Goal: Transaction & Acquisition: Obtain resource

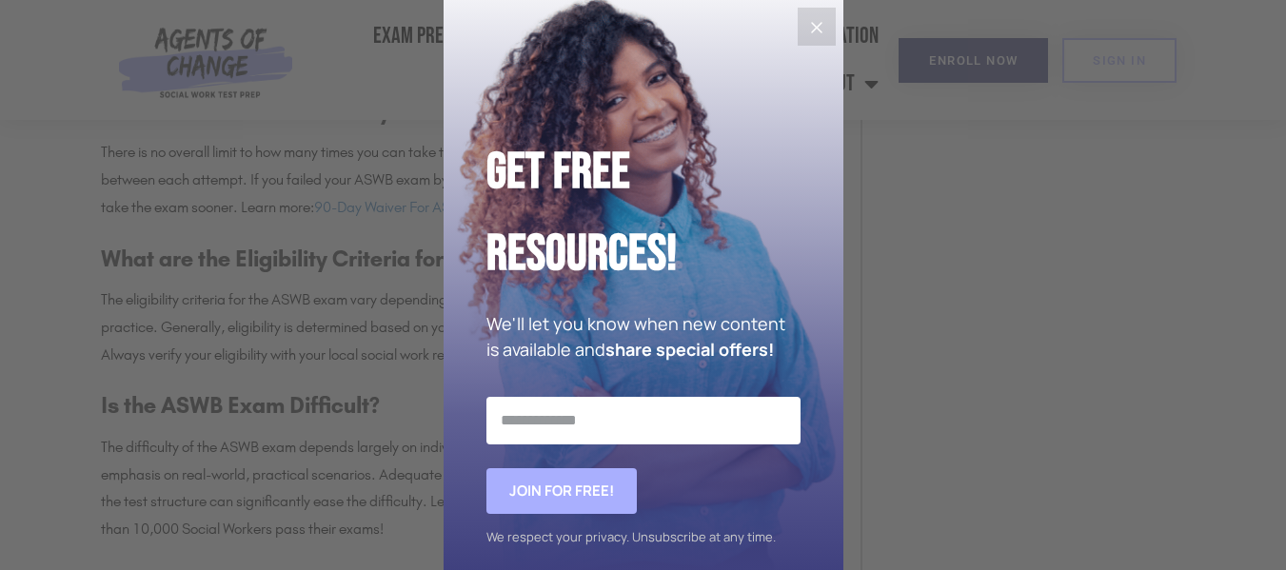
scroll to position [3922, 0]
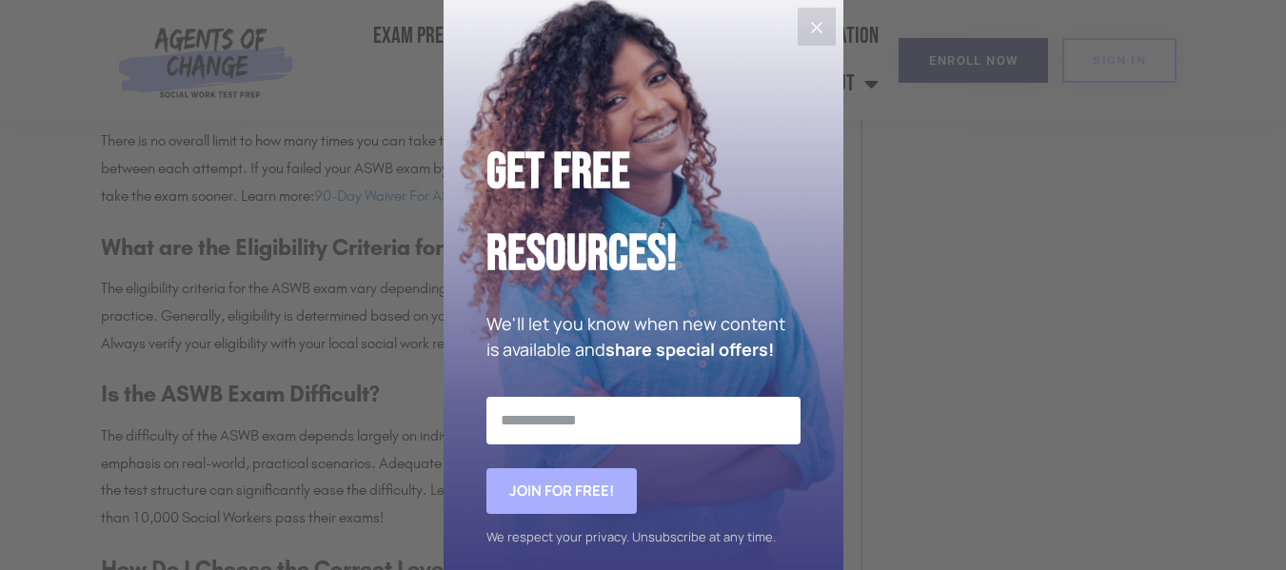
click at [805, 26] on icon "Close" at bounding box center [816, 27] width 23 height 23
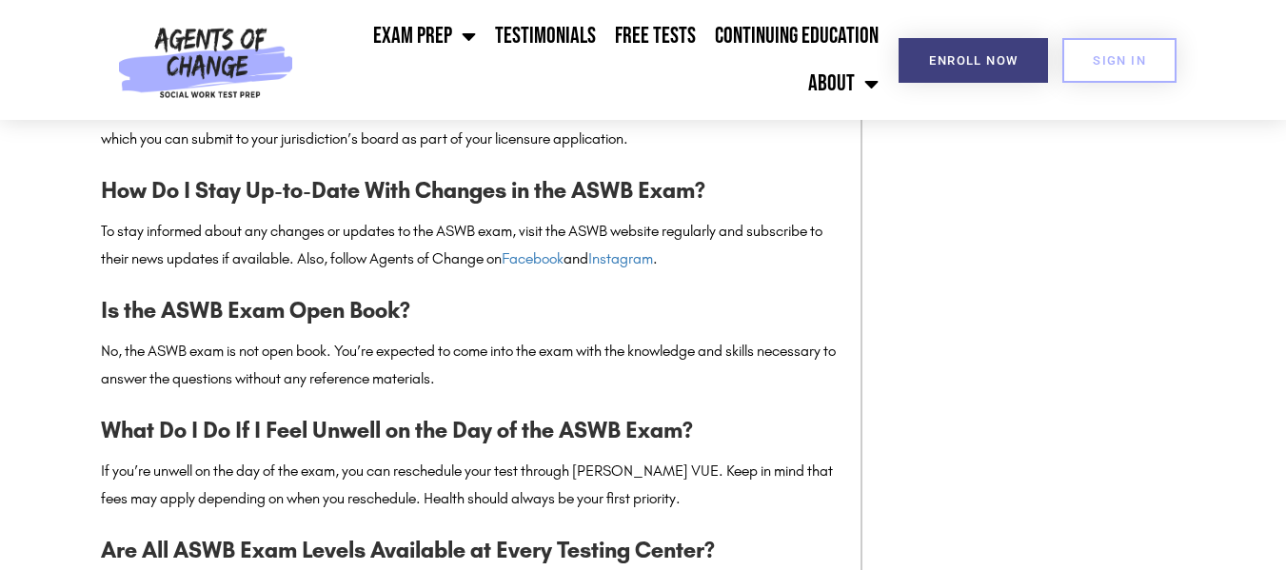
scroll to position [6435, 0]
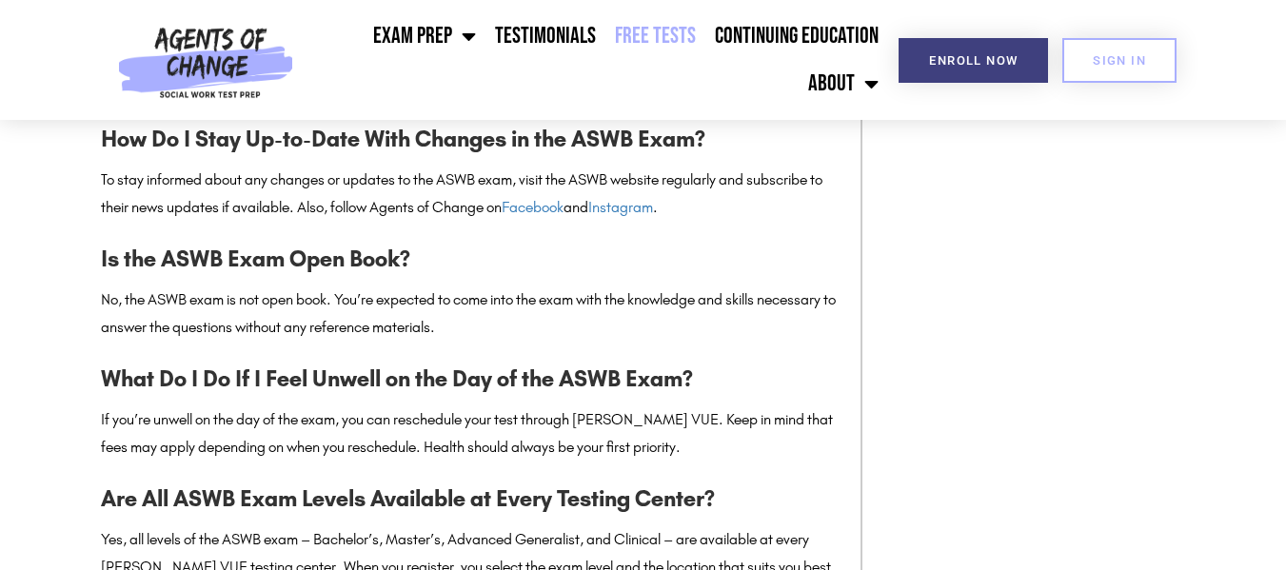
click at [683, 26] on link "Free Tests" at bounding box center [655, 36] width 100 height 48
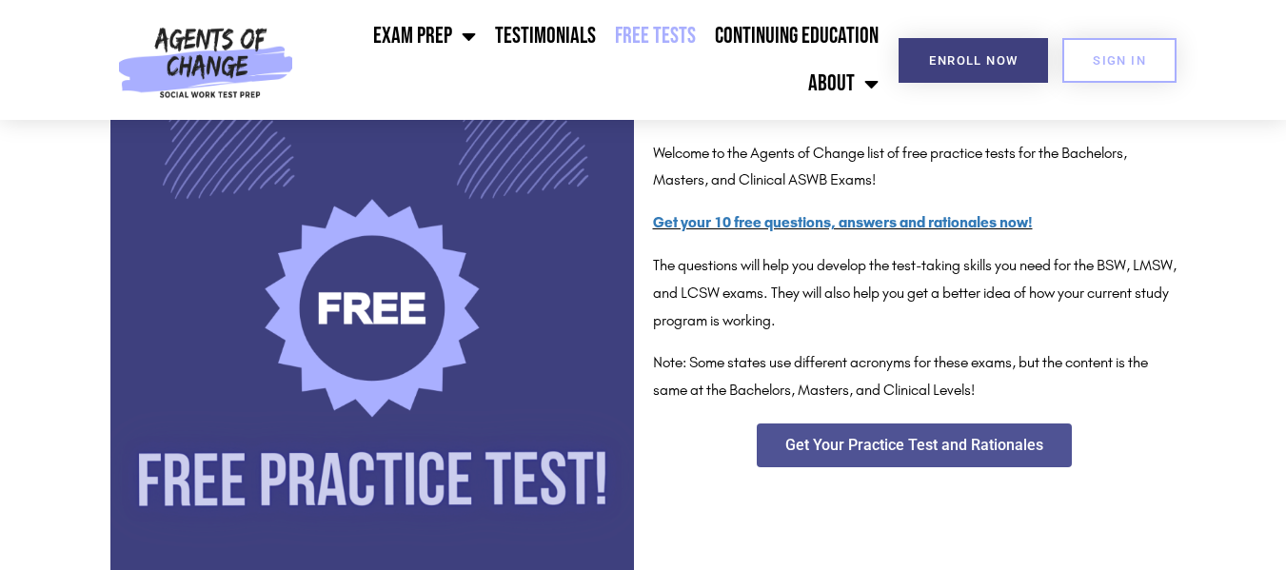
scroll to position [381, 0]
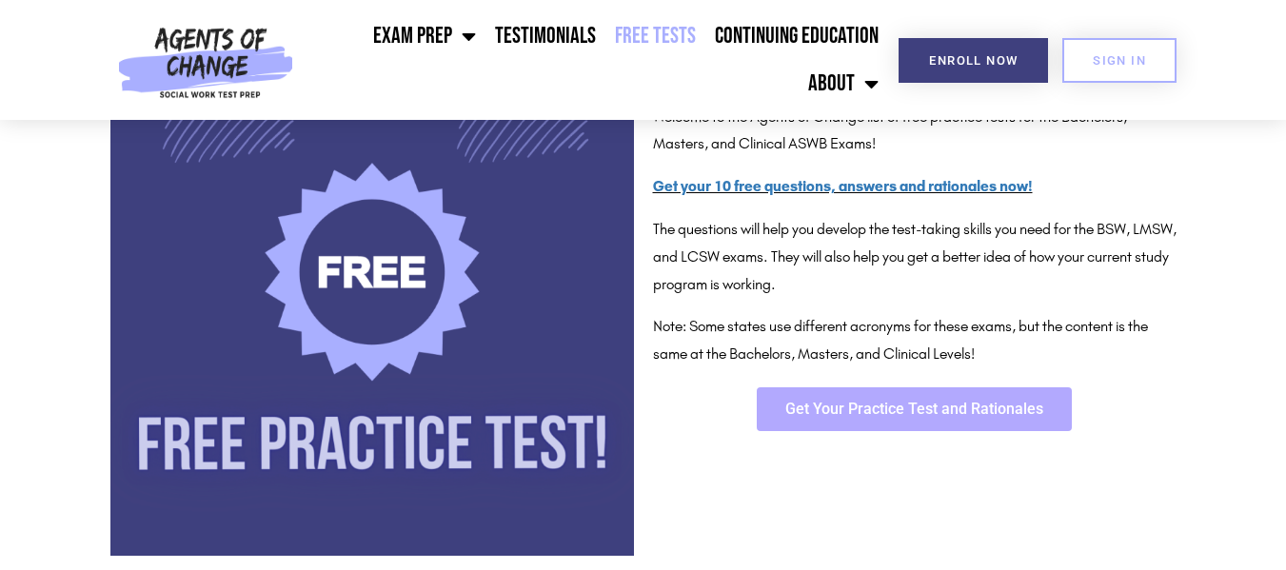
click at [897, 389] on link "Get Your Practice Test and Rationales" at bounding box center [914, 409] width 315 height 44
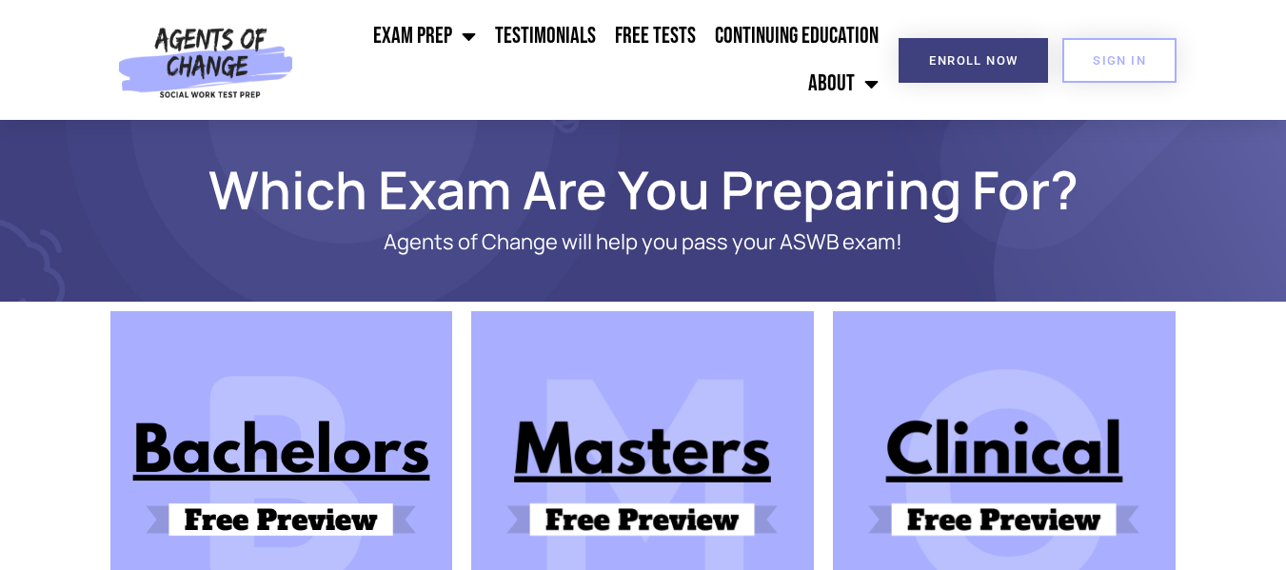
click at [678, 470] on img at bounding box center [642, 482] width 343 height 343
